Goal: Transaction & Acquisition: Purchase product/service

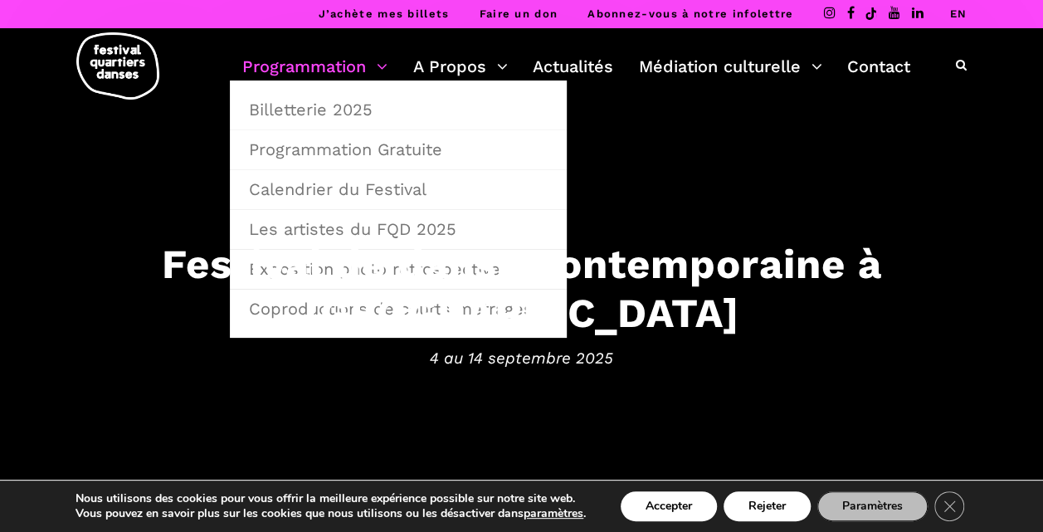
click at [370, 68] on link "Programmation" at bounding box center [314, 66] width 145 height 28
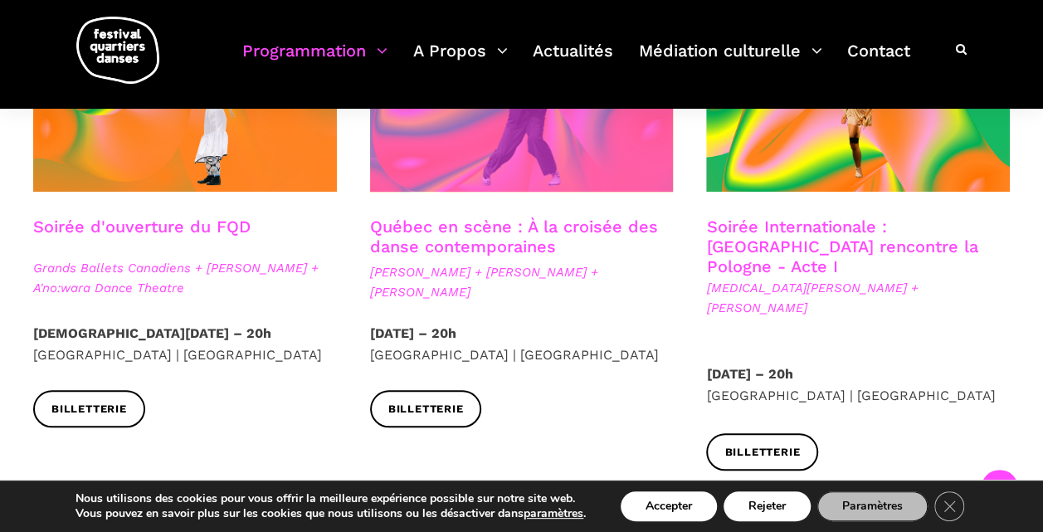
scroll to position [536, 0]
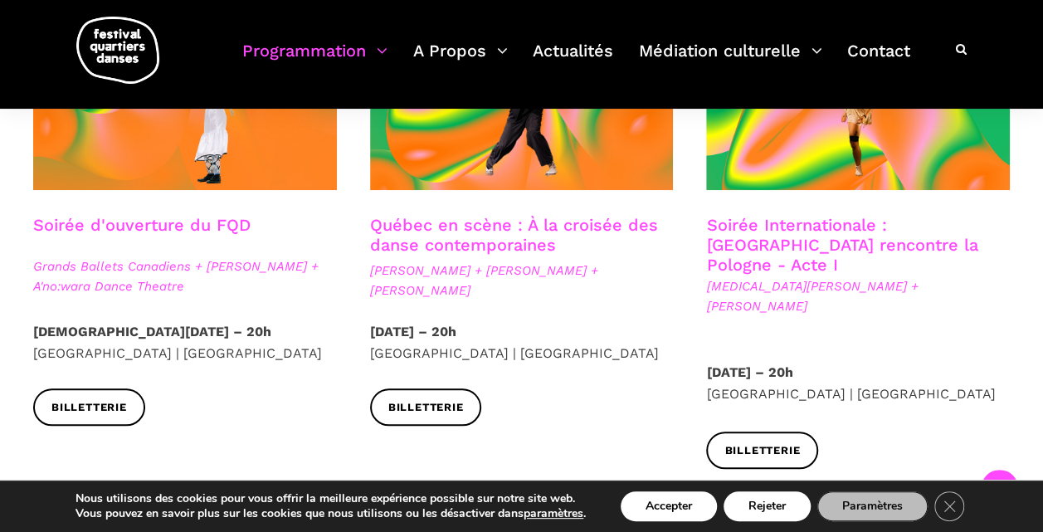
click at [450, 334] on strong "[DATE] – 20h" at bounding box center [413, 332] width 86 height 16
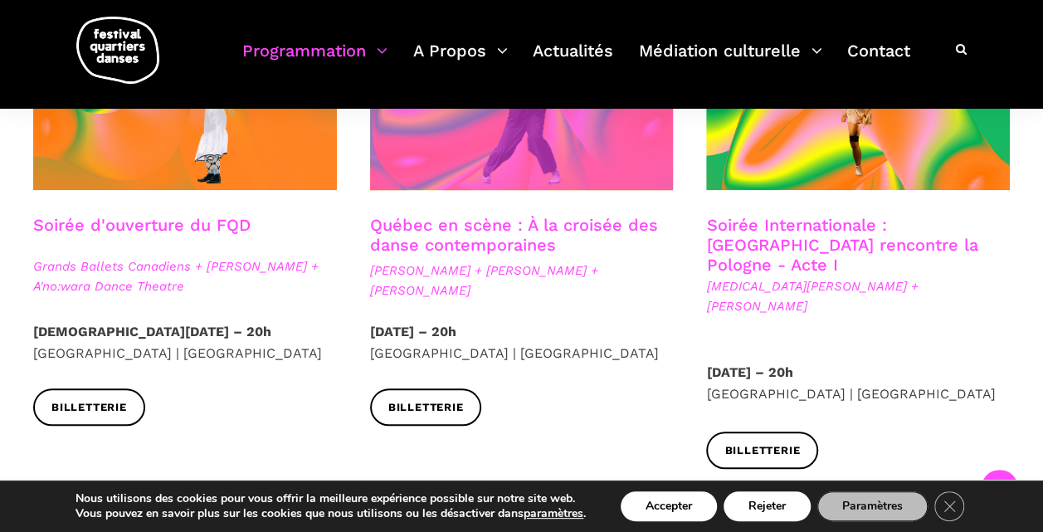
click at [500, 131] on span at bounding box center [522, 88] width 304 height 203
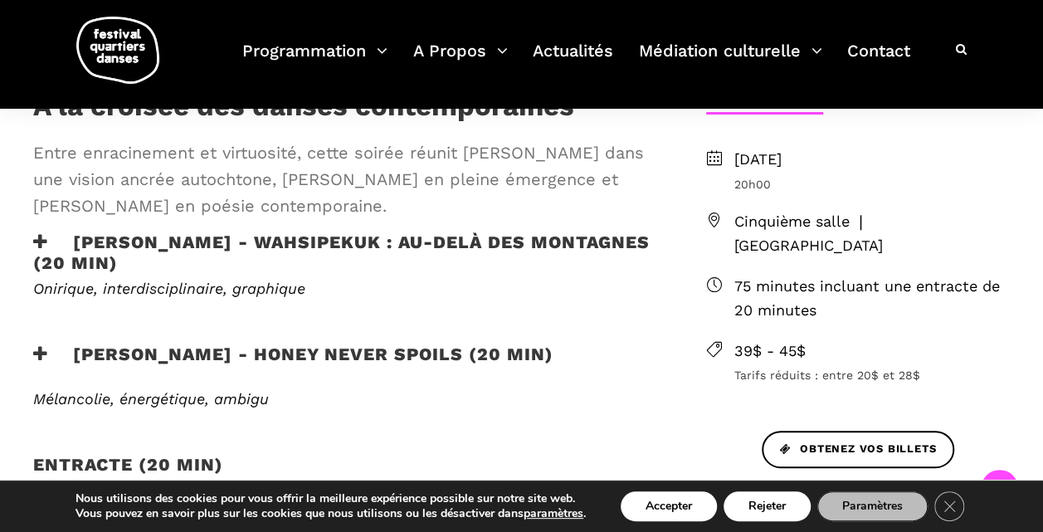
scroll to position [482, 0]
click at [951, 510] on icon "Close GDPR Cookie Banner" at bounding box center [950, 505] width 30 height 25
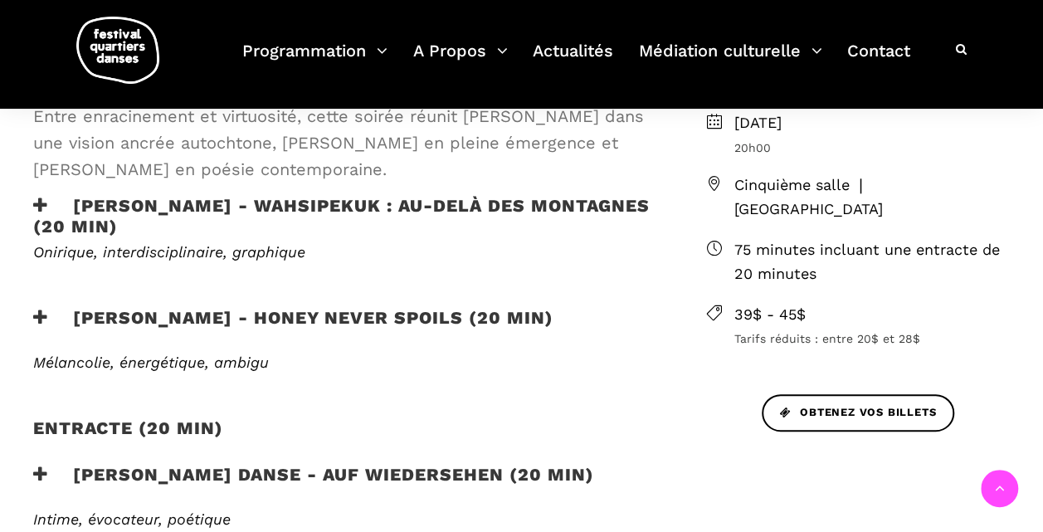
scroll to position [527, 0]
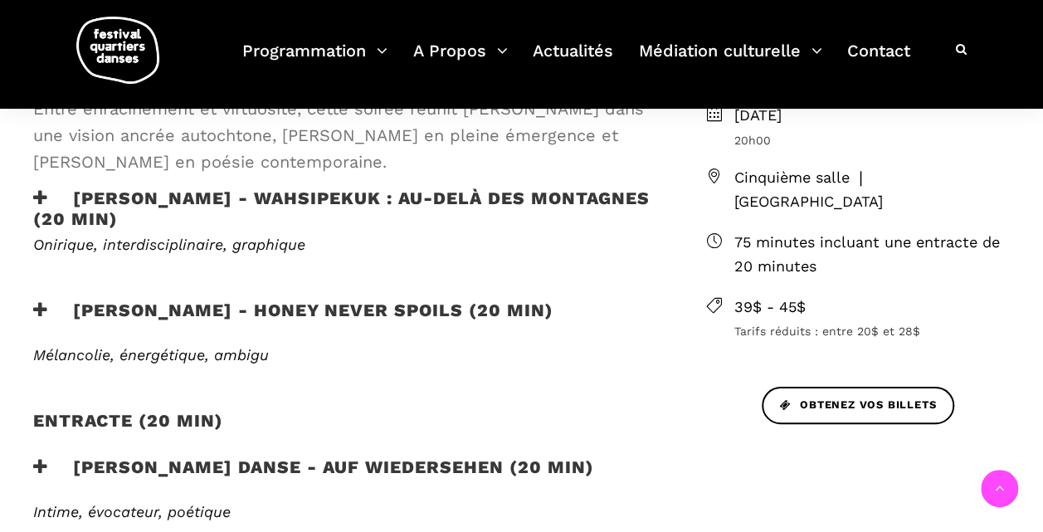
click at [60, 197] on h3 "Ivanie Aubin-Malo - WAHSIPEKUK : Au-delà des montagnes (20 min)" at bounding box center [342, 208] width 619 height 41
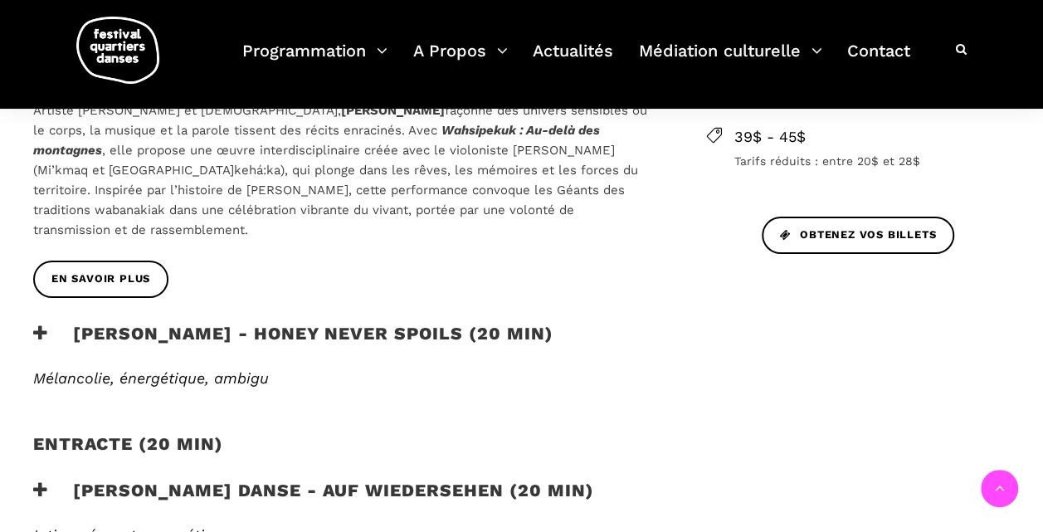
scroll to position [750, 0]
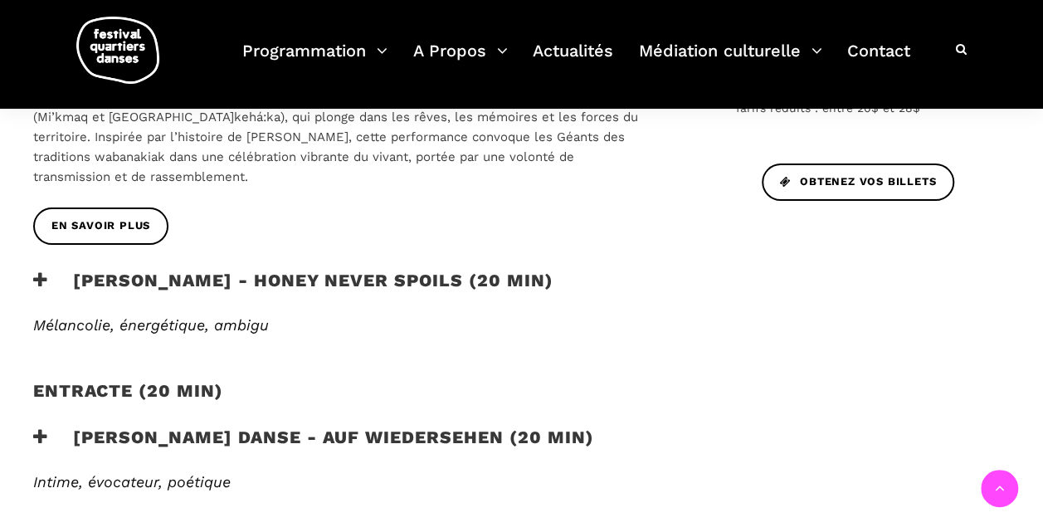
click at [27, 270] on div "Zachary Bastille - Honey Never Spoils (20 min)" at bounding box center [343, 293] width 652 height 46
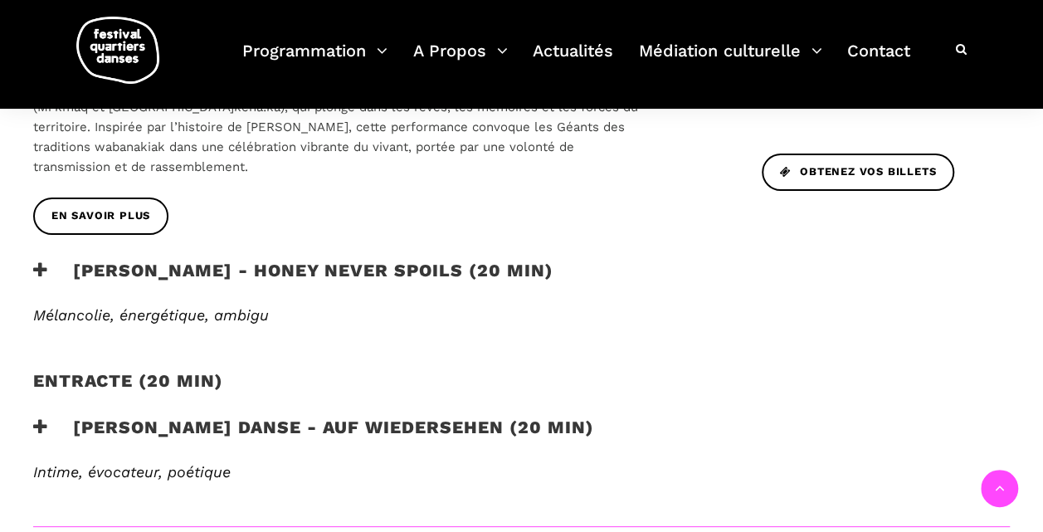
scroll to position [767, 0]
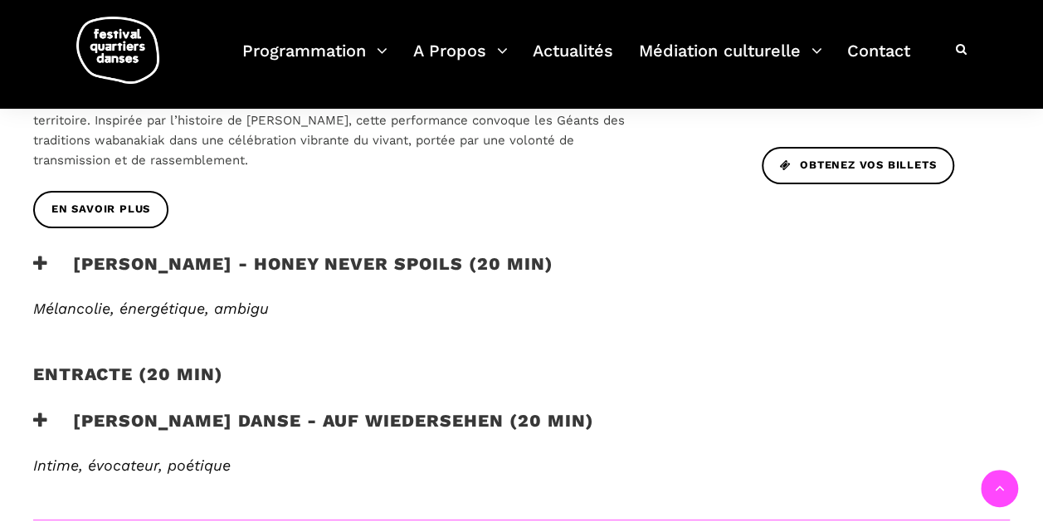
click at [46, 255] on icon at bounding box center [40, 263] width 15 height 17
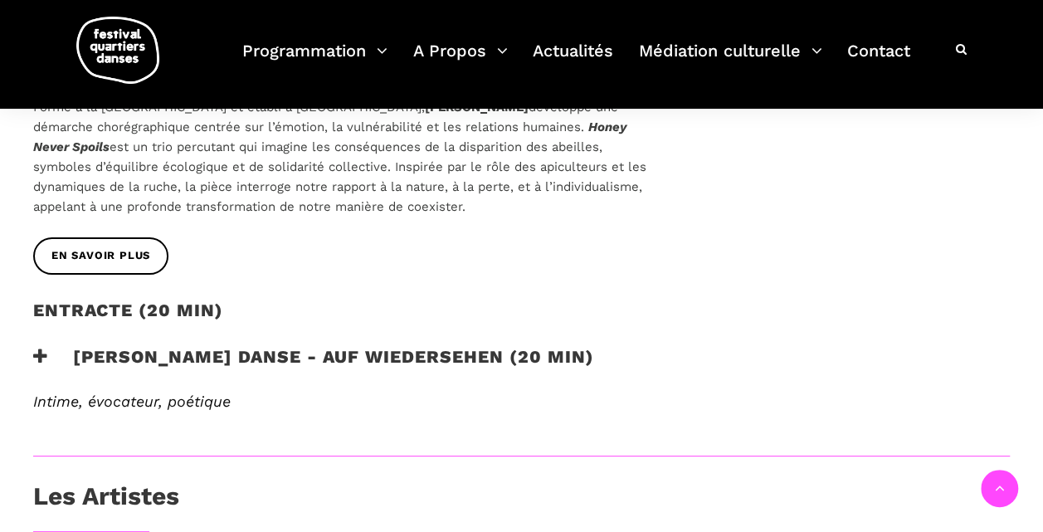
scroll to position [1037, 0]
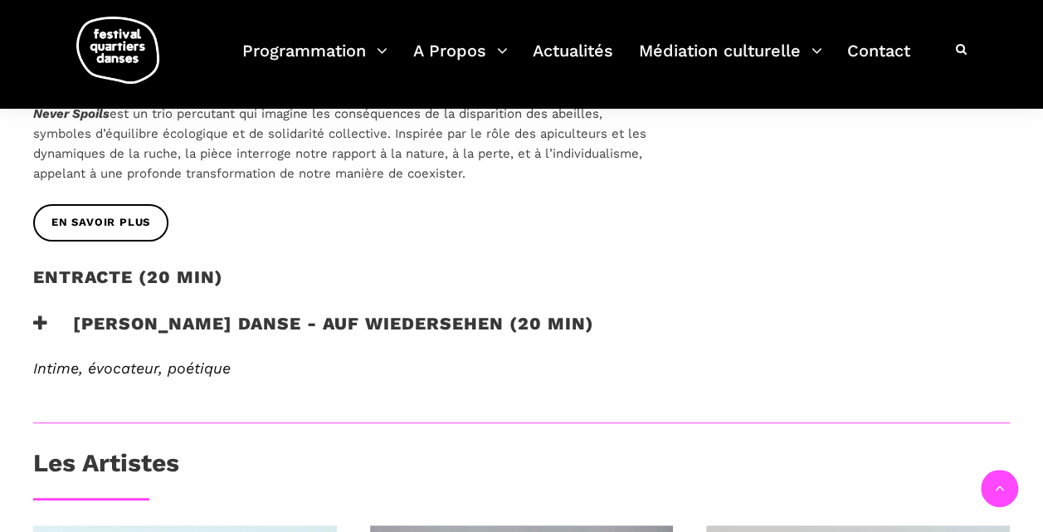
click at [92, 359] on em "Intime, évocateur, poétique" at bounding box center [132, 367] width 198 height 17
click at [27, 290] on div "Entracte (20 MIN)" at bounding box center [343, 289] width 652 height 46
click at [55, 313] on h3 "Pauline Berndsen Danse - Auf Wiedersehen (20 min)" at bounding box center [313, 333] width 561 height 41
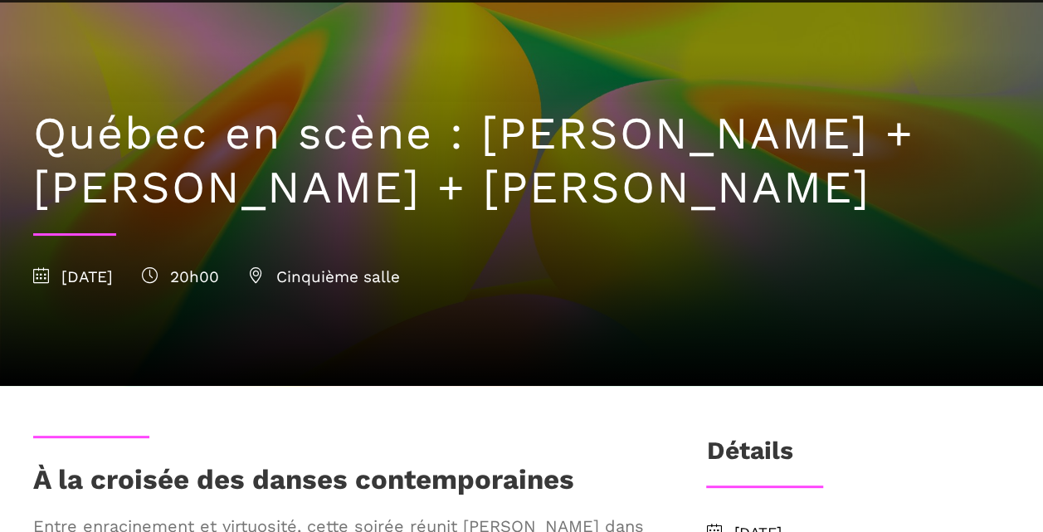
scroll to position [0, 0]
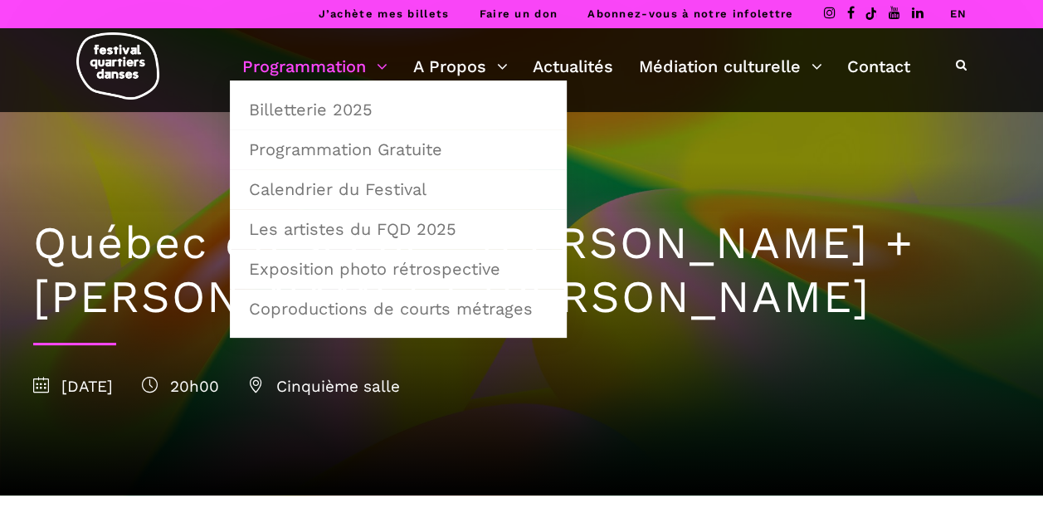
click at [327, 65] on link "Programmation" at bounding box center [314, 66] width 145 height 28
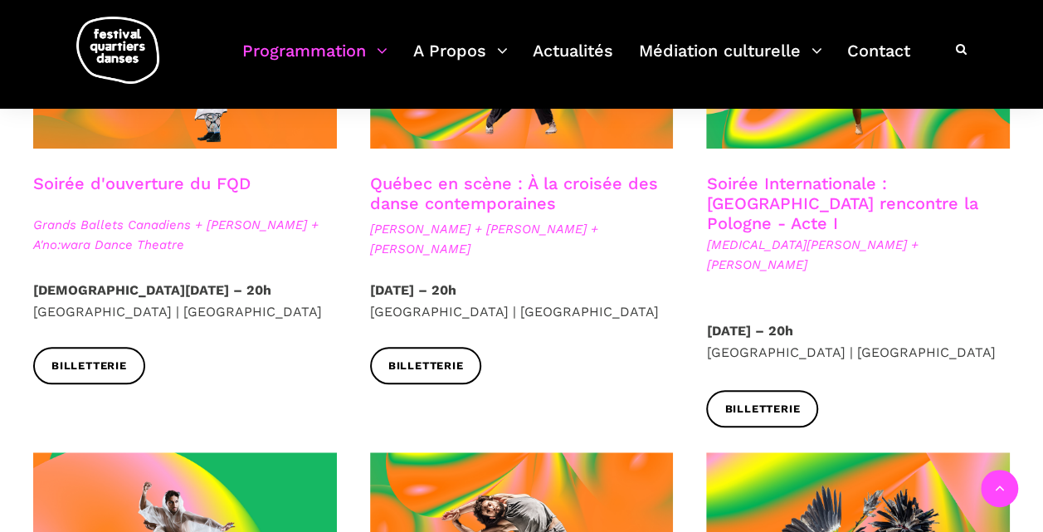
scroll to position [578, 0]
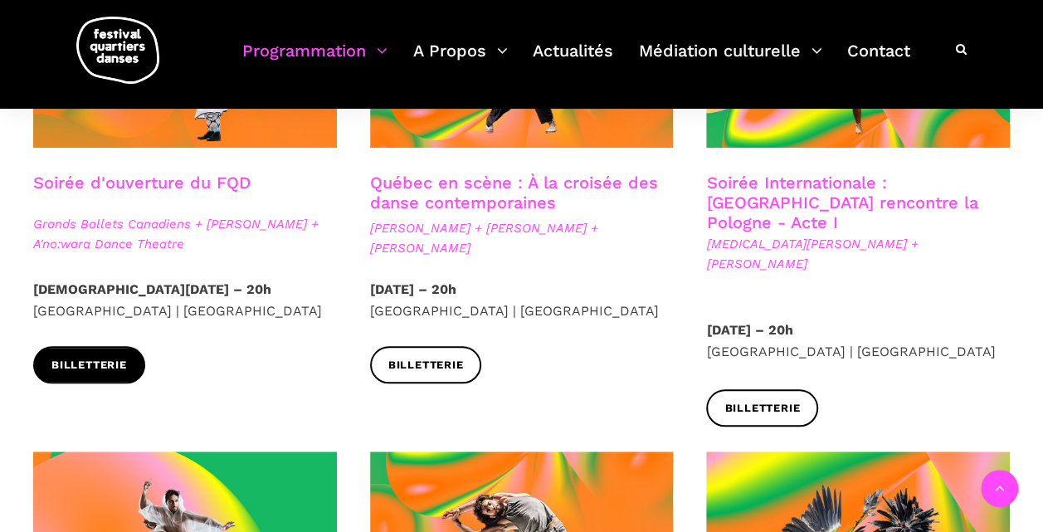
click at [102, 354] on link "Billetterie" at bounding box center [89, 364] width 112 height 37
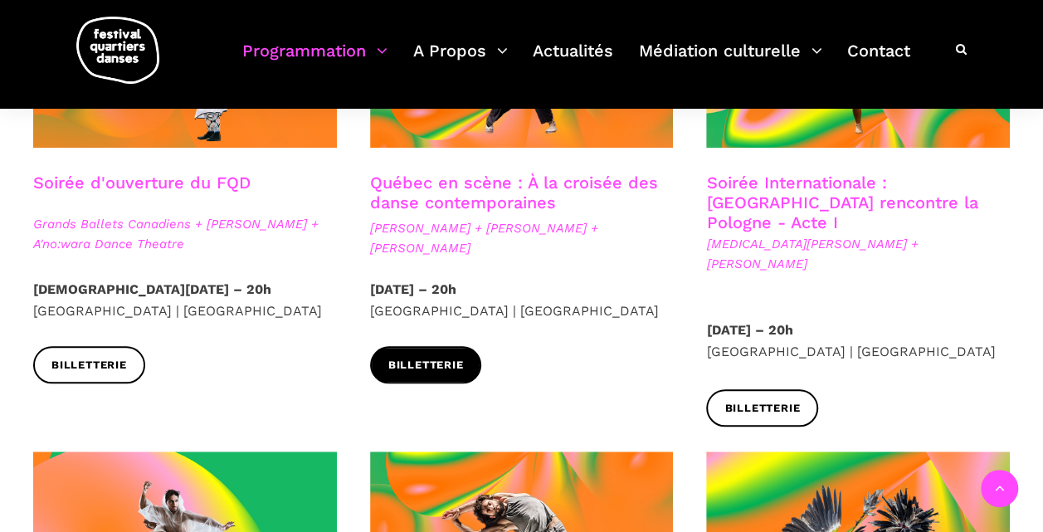
click at [430, 358] on span "Billetterie" at bounding box center [426, 365] width 76 height 17
click at [481, 159] on div at bounding box center [522, 58] width 337 height 228
click at [456, 204] on link "Québec en scène : À la croisée des danse contemporaines" at bounding box center [514, 193] width 288 height 40
click at [129, 181] on link "Soirée d'ouverture du FQD" at bounding box center [141, 183] width 217 height 20
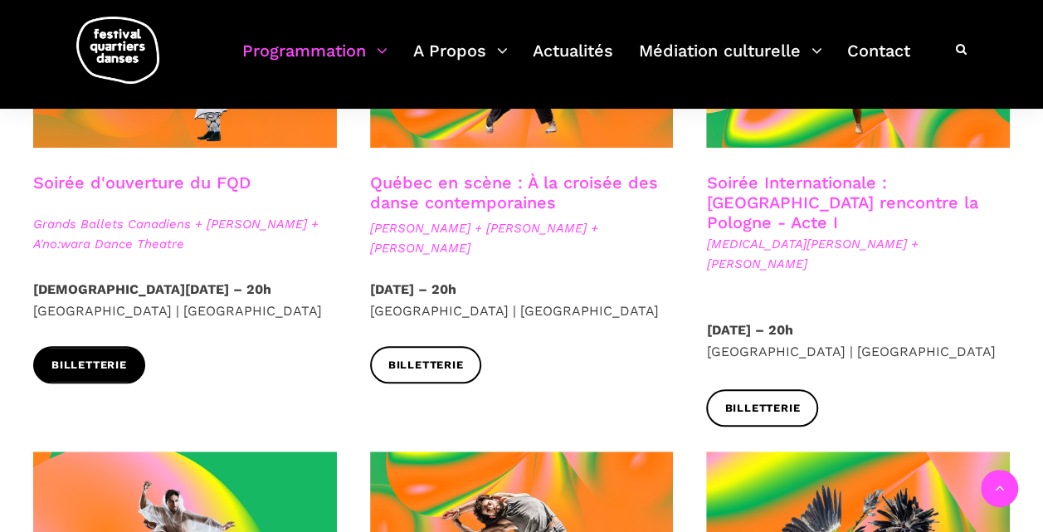
click at [103, 362] on span "Billetterie" at bounding box center [89, 365] width 76 height 17
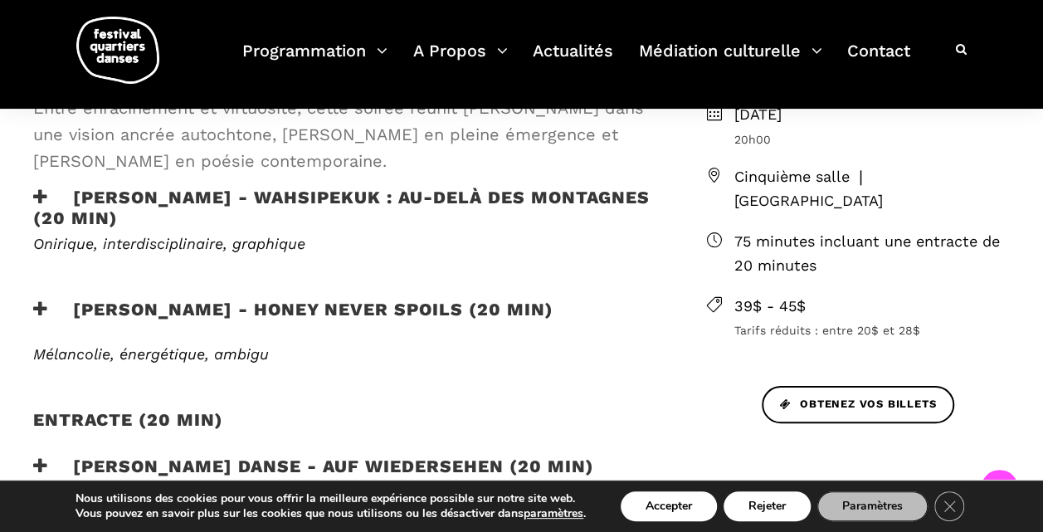
scroll to position [530, 0]
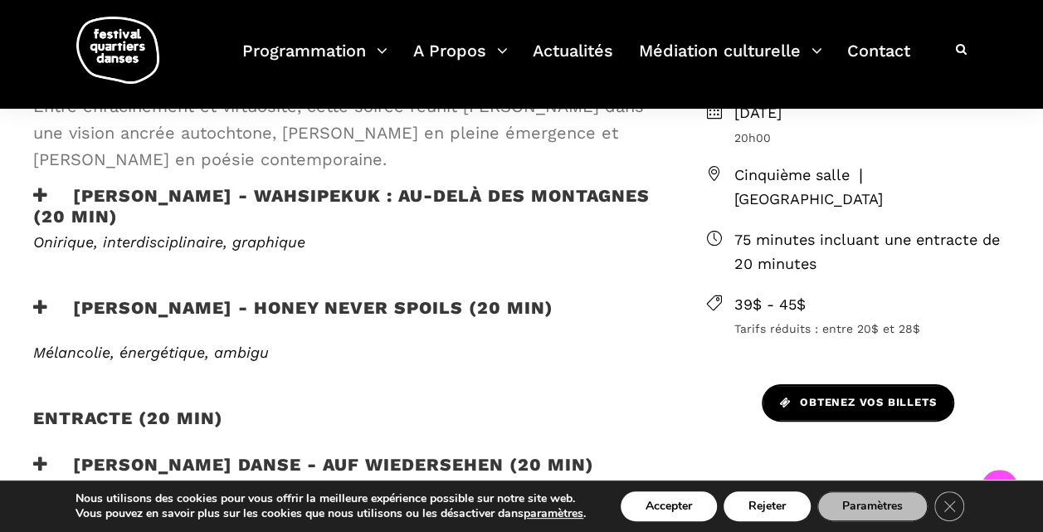
click at [810, 394] on span "Obtenez vos billets" at bounding box center [858, 402] width 156 height 17
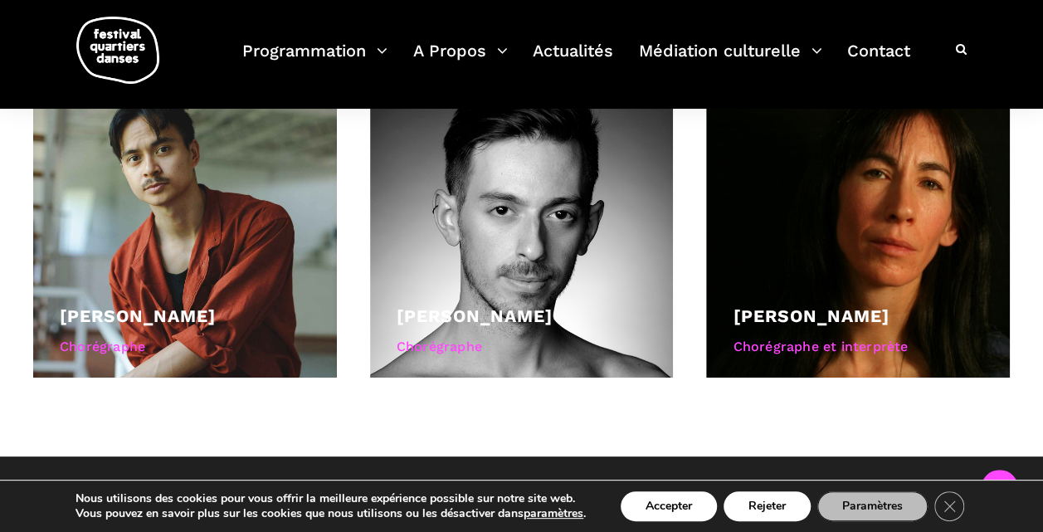
scroll to position [1525, 0]
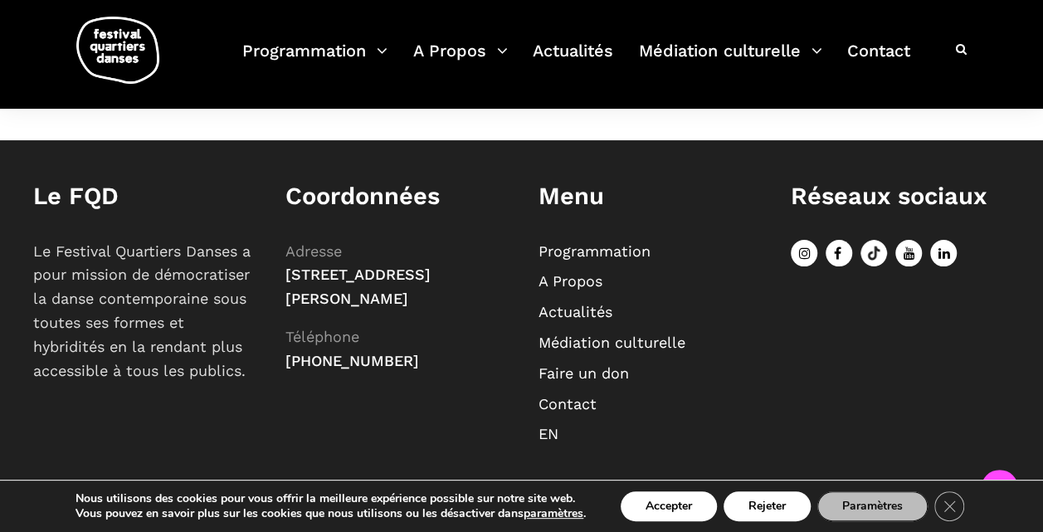
click at [566, 272] on link "A Propos" at bounding box center [571, 280] width 64 height 17
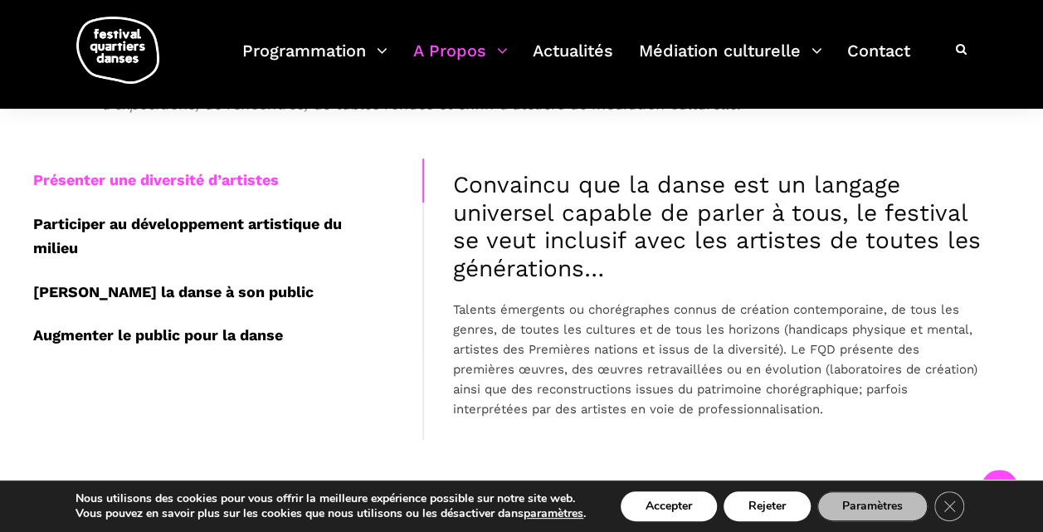
scroll to position [480, 0]
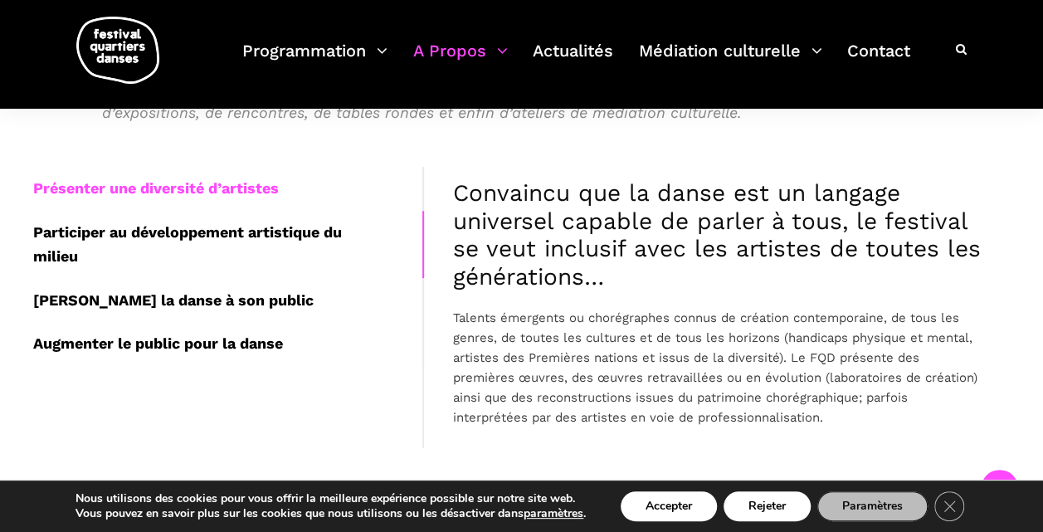
click at [276, 226] on div "Participer au développement artistique du milieu" at bounding box center [227, 245] width 389 height 68
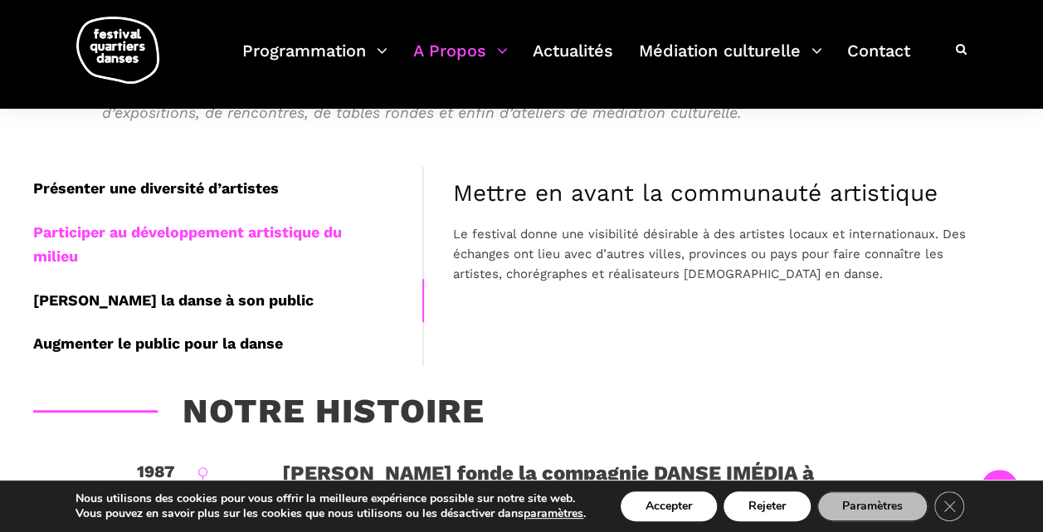
click at [123, 300] on div "[PERSON_NAME] la danse à son public" at bounding box center [227, 301] width 389 height 44
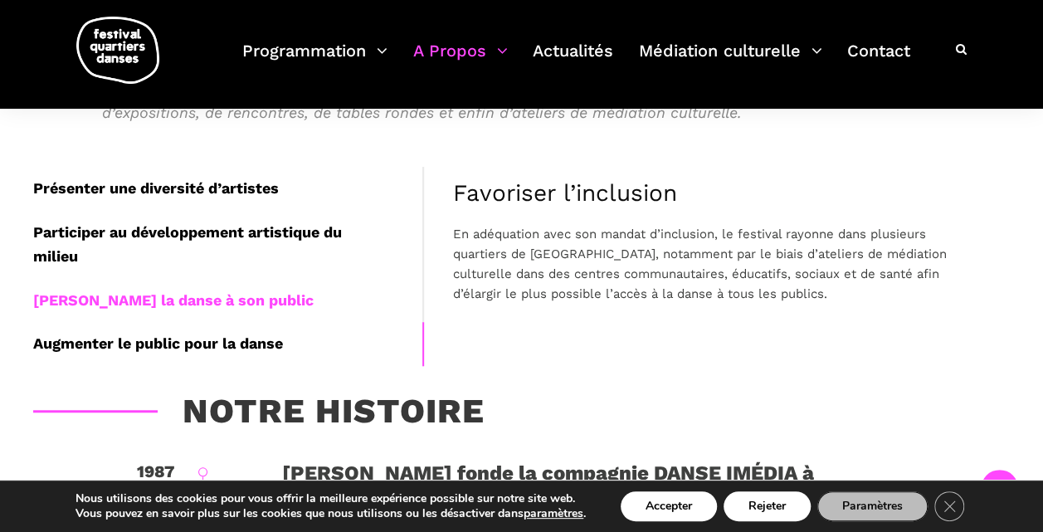
click at [142, 341] on div "Augmenter le public pour la danse" at bounding box center [227, 344] width 389 height 44
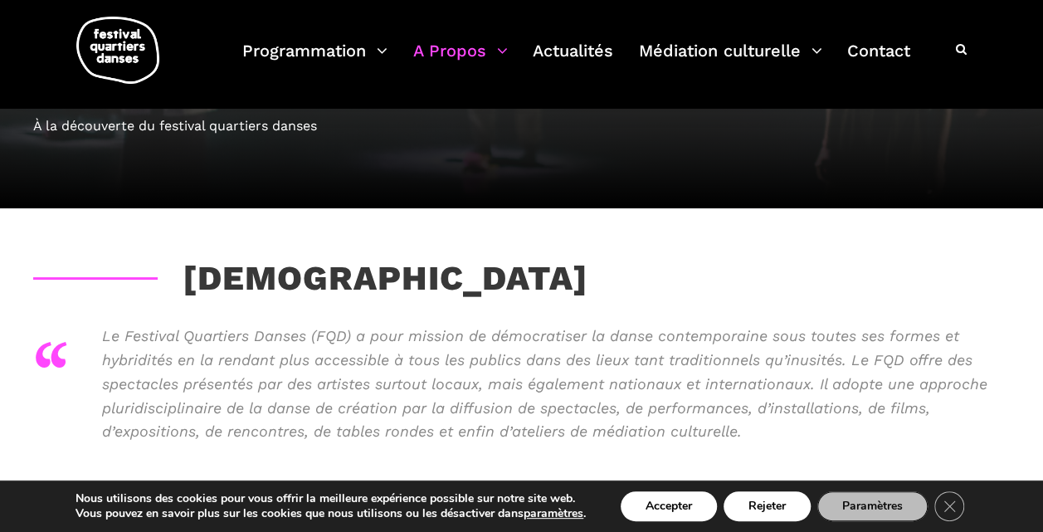
scroll to position [0, 0]
